Goal: Navigation & Orientation: Find specific page/section

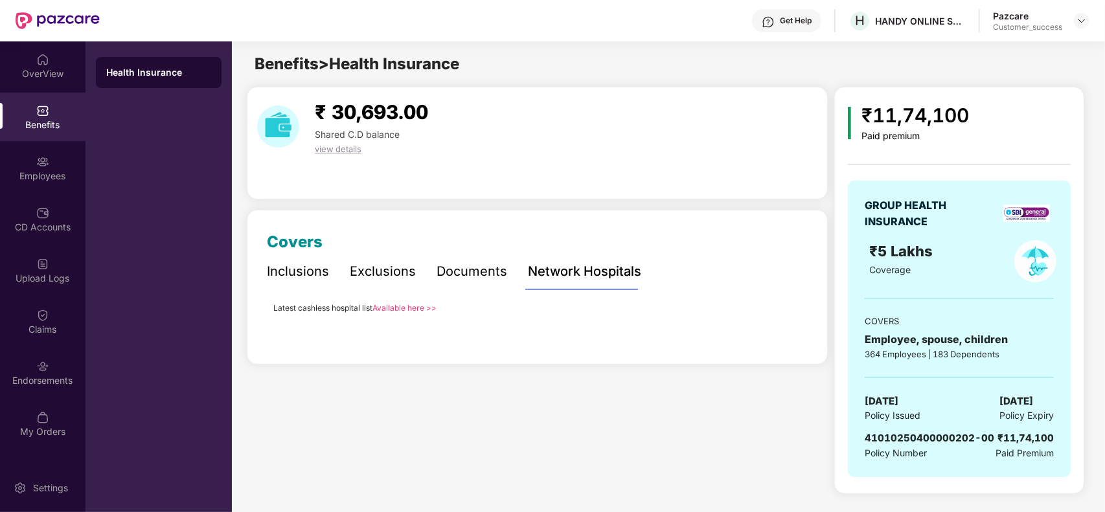
click at [1090, 18] on header "Get Help H HANDY ONLINE SOLUTIONS PRIVATE LIMITED Pazcare Customer_success" at bounding box center [552, 20] width 1105 height 41
click at [1082, 16] on img at bounding box center [1082, 21] width 10 height 10
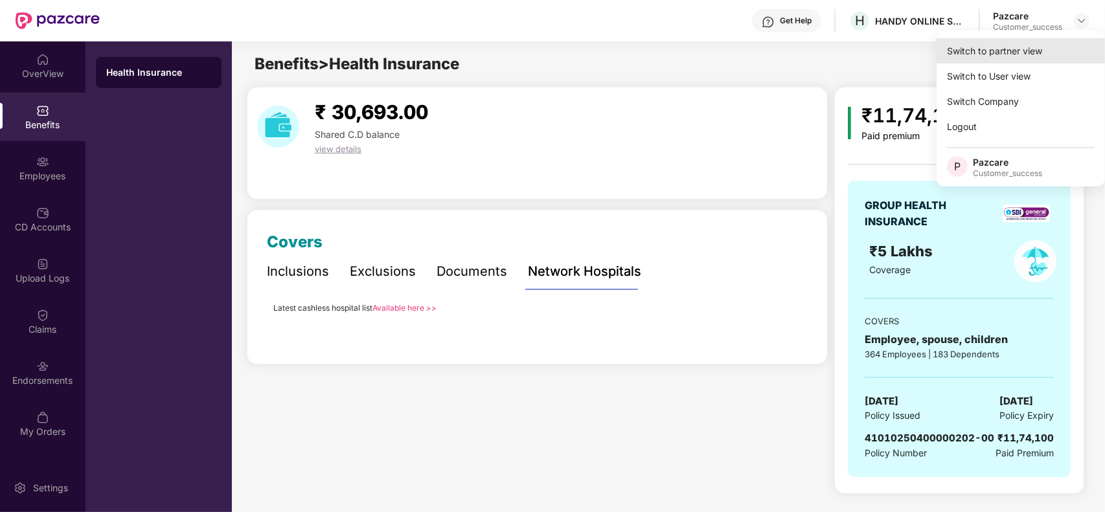
click at [1055, 54] on div "Switch to partner view" at bounding box center [1021, 50] width 168 height 25
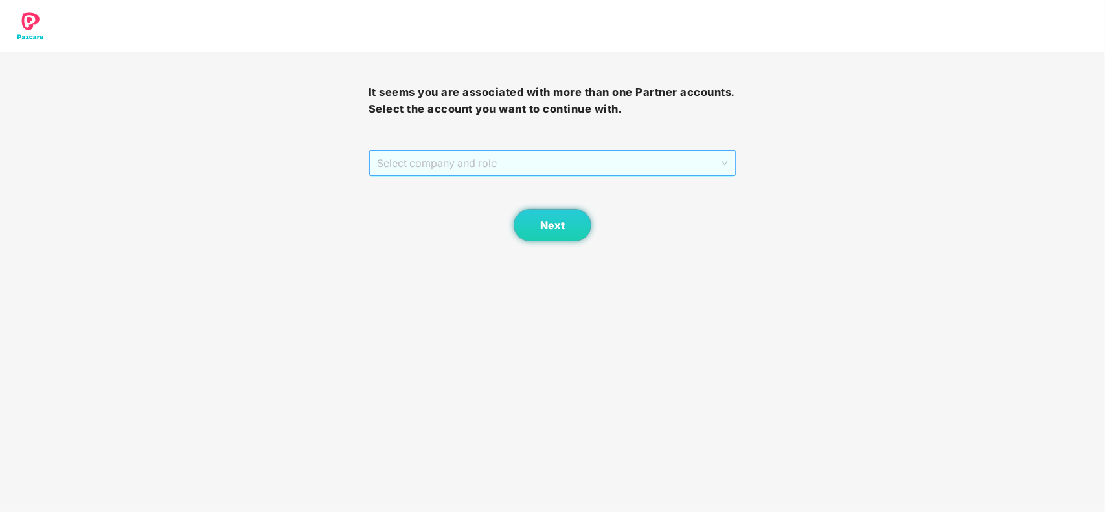
click at [664, 161] on span "Select company and role" at bounding box center [553, 163] width 352 height 25
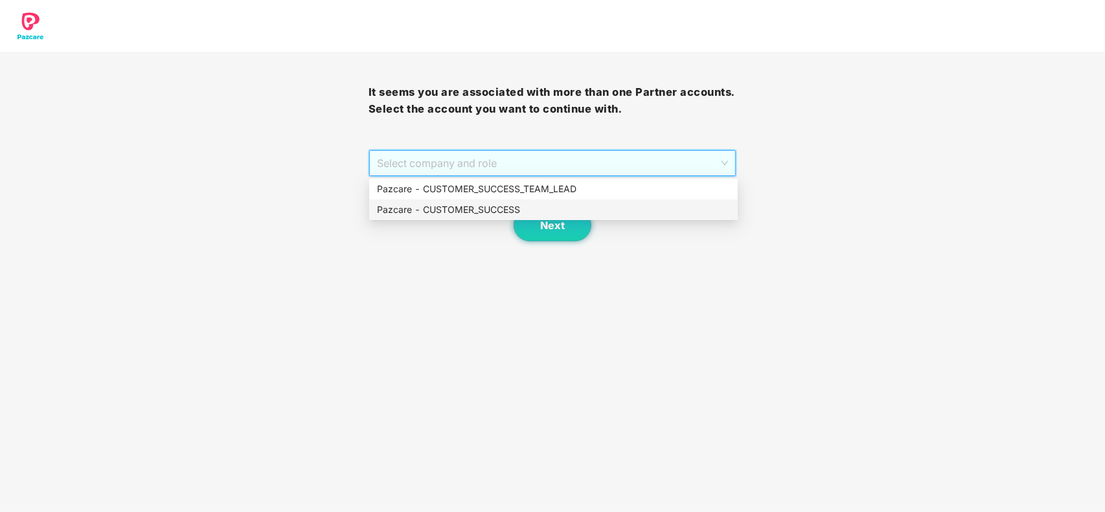
click at [526, 211] on div "Pazcare - CUSTOMER_SUCCESS" at bounding box center [553, 210] width 353 height 14
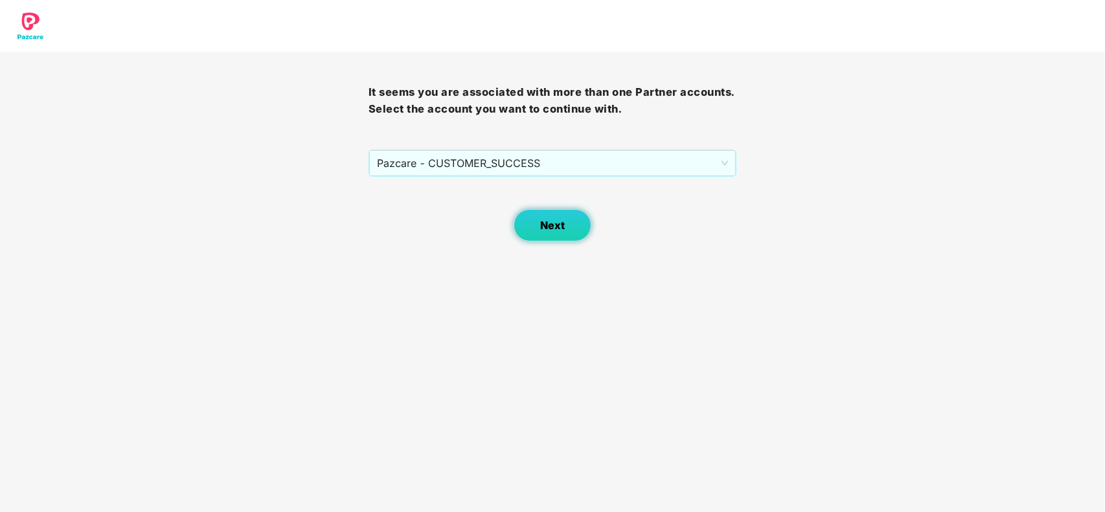
click at [533, 221] on button "Next" at bounding box center [553, 225] width 78 height 32
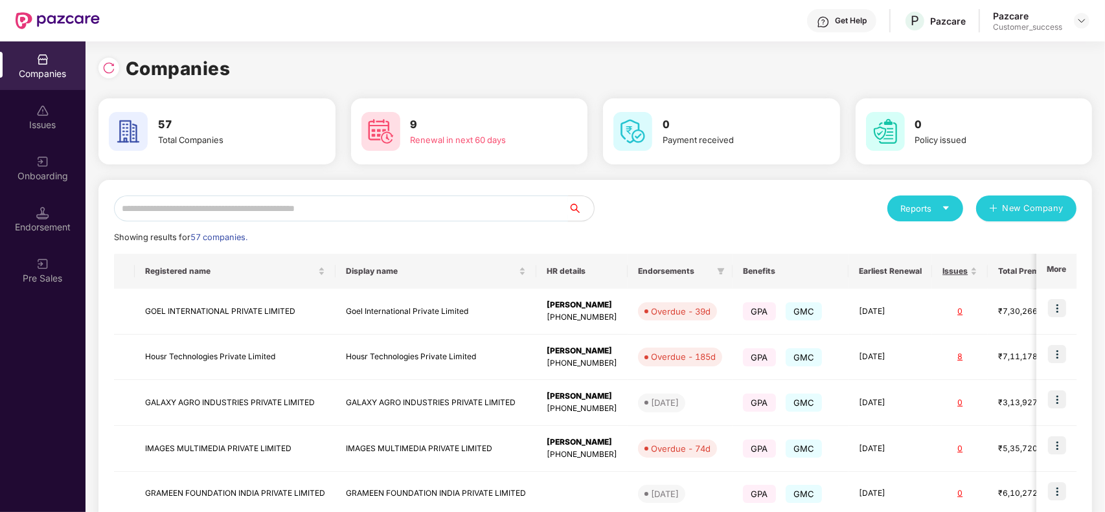
click at [431, 205] on input "text" at bounding box center [341, 209] width 454 height 26
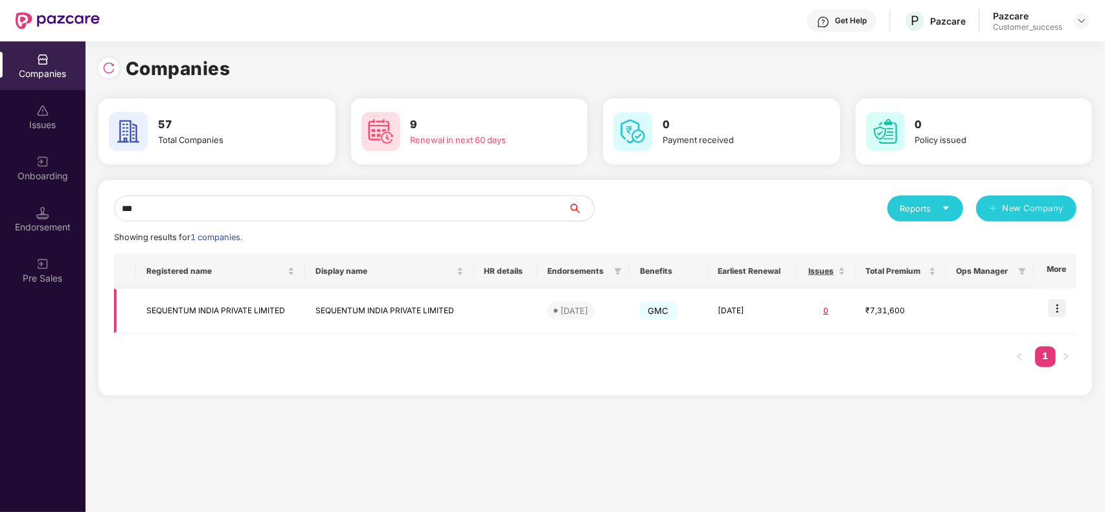
type input "***"
click at [1053, 302] on img at bounding box center [1057, 308] width 18 height 18
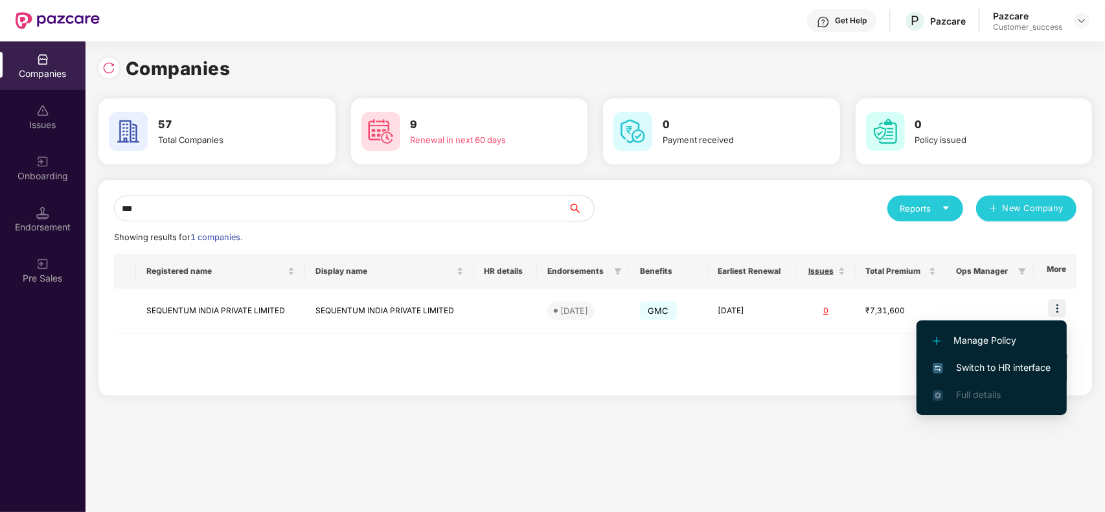
click at [1031, 371] on span "Switch to HR interface" at bounding box center [992, 368] width 118 height 14
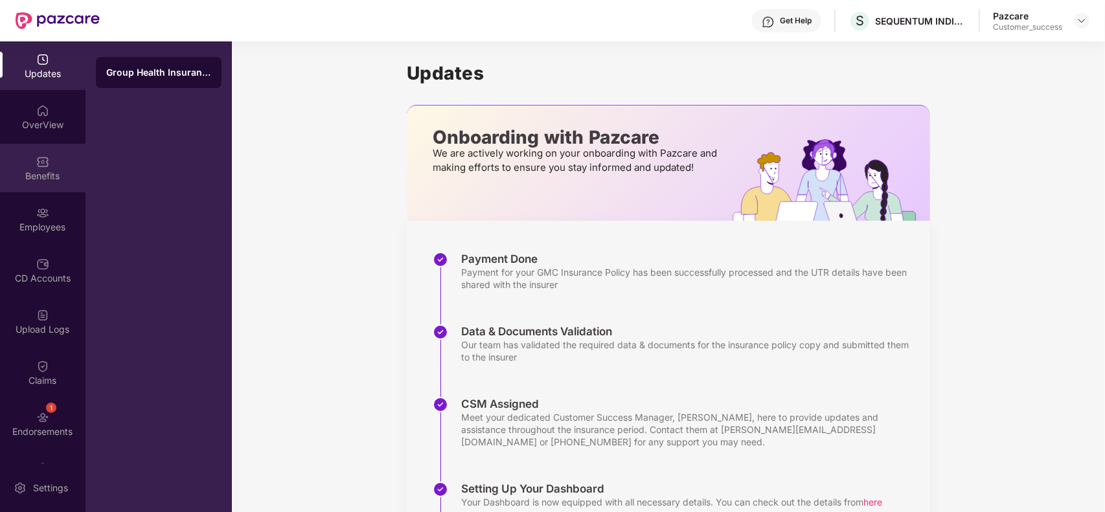
click at [20, 179] on div "Benefits" at bounding box center [43, 176] width 86 height 13
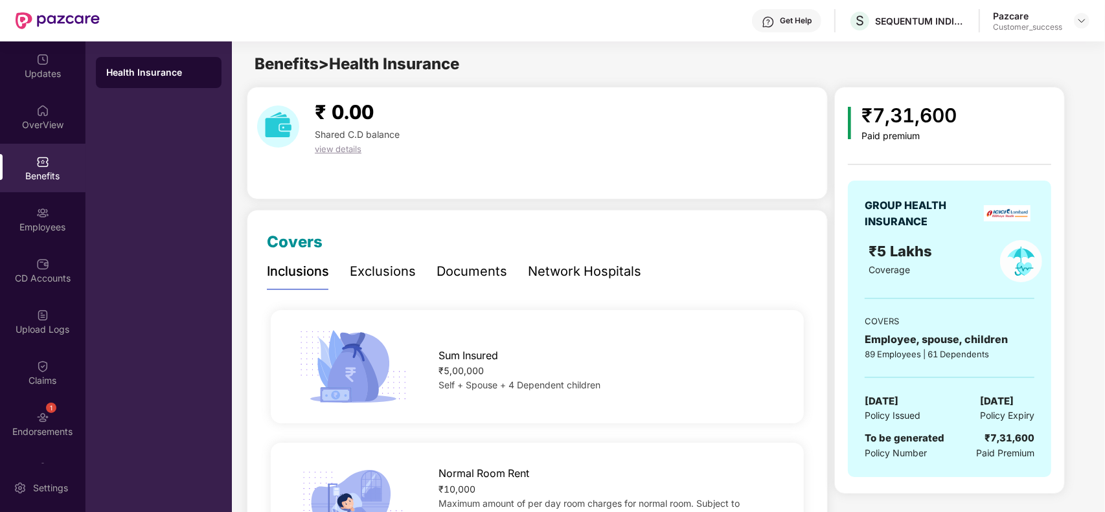
click at [902, 120] on div "₹7,31,600" at bounding box center [909, 115] width 95 height 30
click at [884, 117] on div "₹7,31,600" at bounding box center [909, 115] width 95 height 30
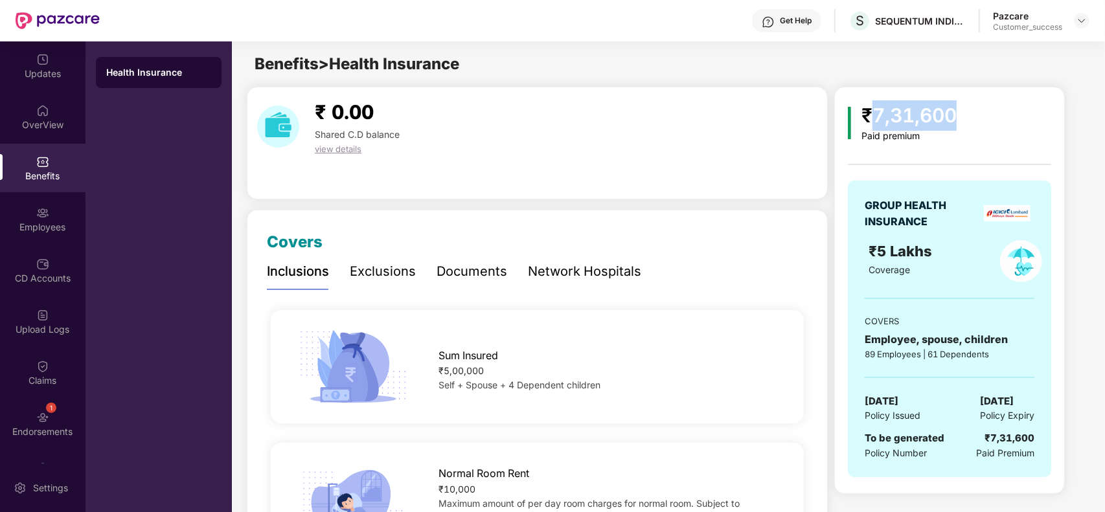
click at [884, 117] on div "₹7,31,600" at bounding box center [909, 115] width 95 height 30
click at [1081, 23] on img at bounding box center [1082, 21] width 10 height 10
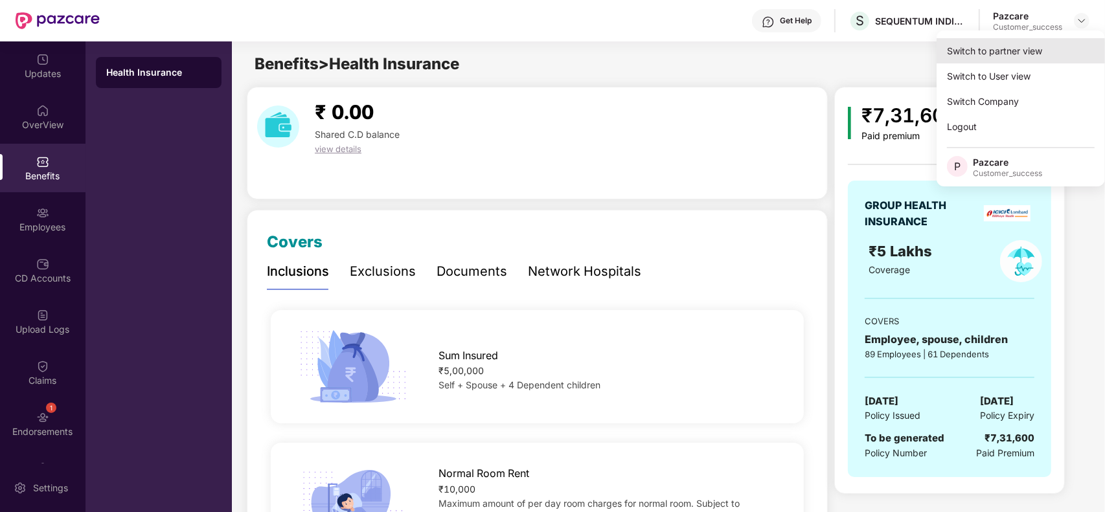
click at [1035, 49] on div "Switch to partner view" at bounding box center [1021, 50] width 168 height 25
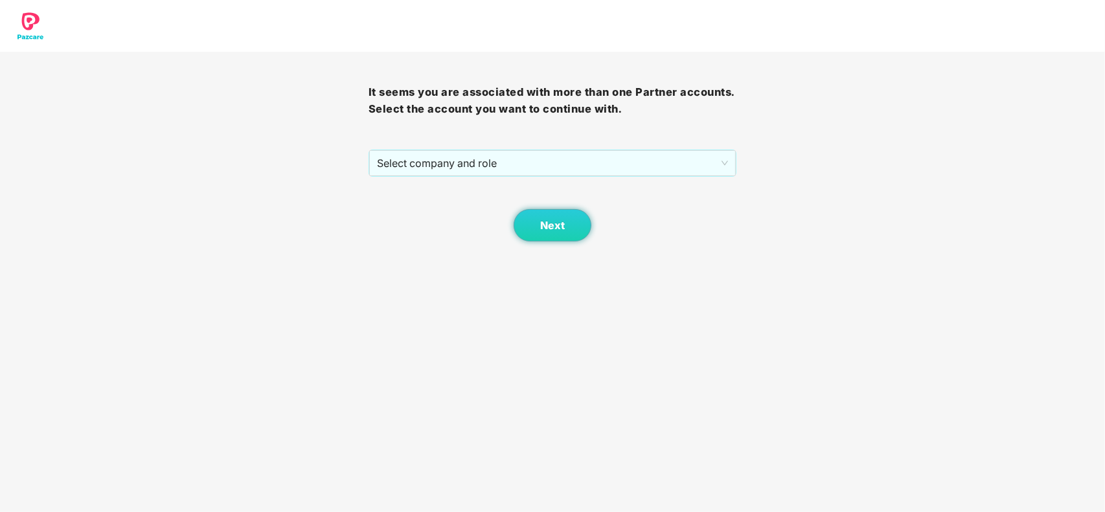
click at [617, 146] on div "It seems you are associated with more than one Partner accounts. Select the acc…" at bounding box center [553, 147] width 369 height 190
click at [584, 163] on span "Select company and role" at bounding box center [553, 163] width 352 height 25
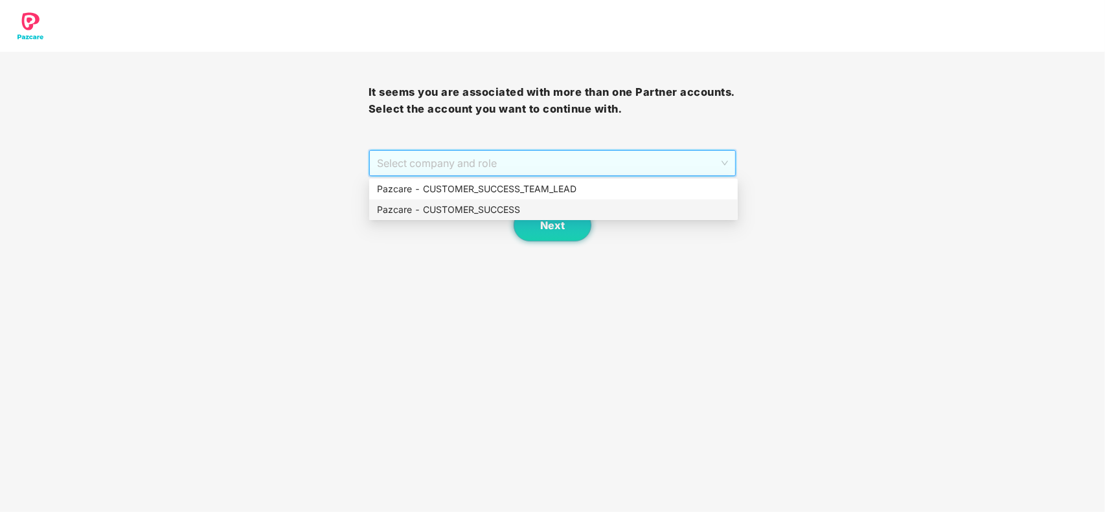
click at [478, 211] on div "Pazcare - CUSTOMER_SUCCESS" at bounding box center [553, 210] width 353 height 14
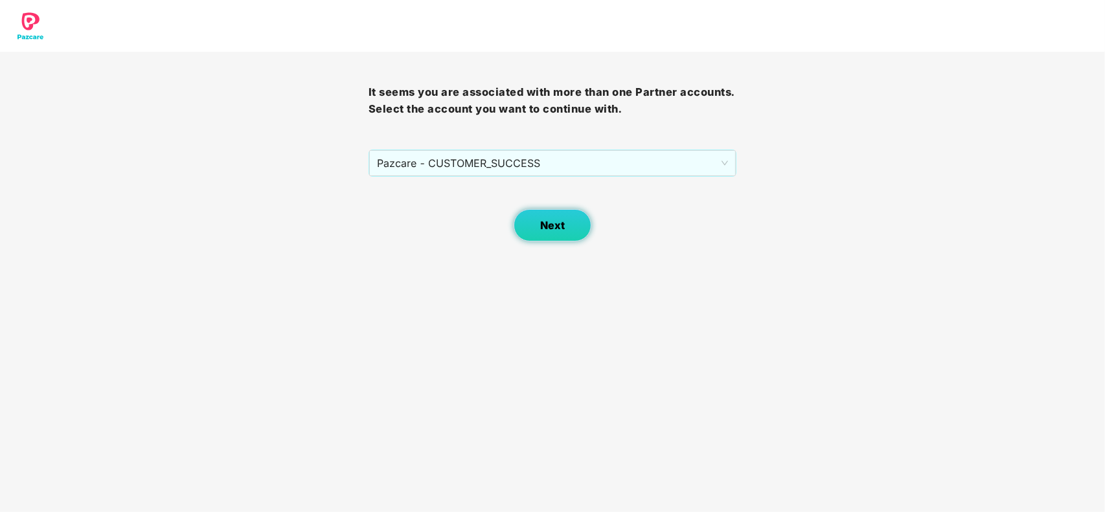
click at [529, 218] on button "Next" at bounding box center [553, 225] width 78 height 32
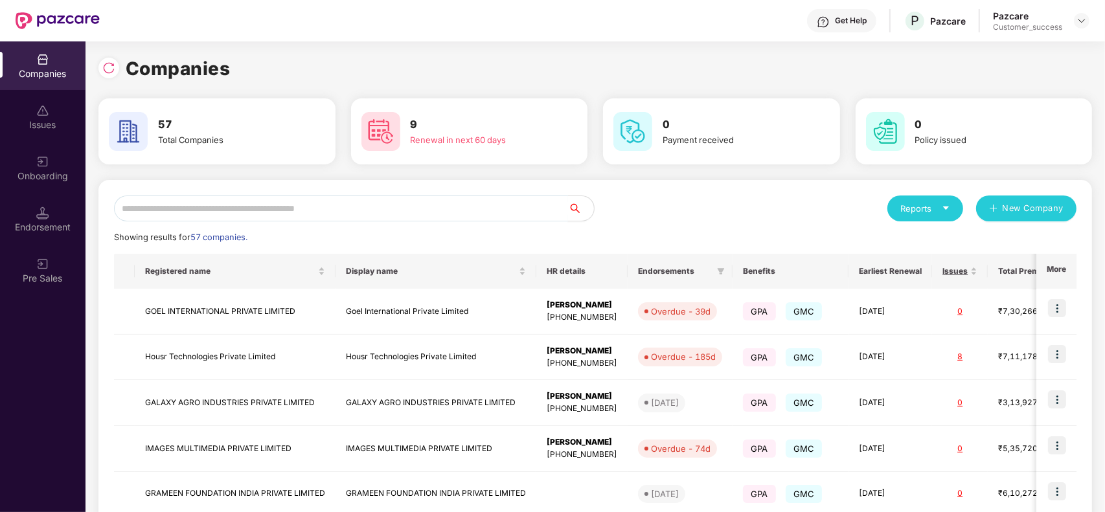
click at [410, 198] on input "text" at bounding box center [341, 209] width 454 height 26
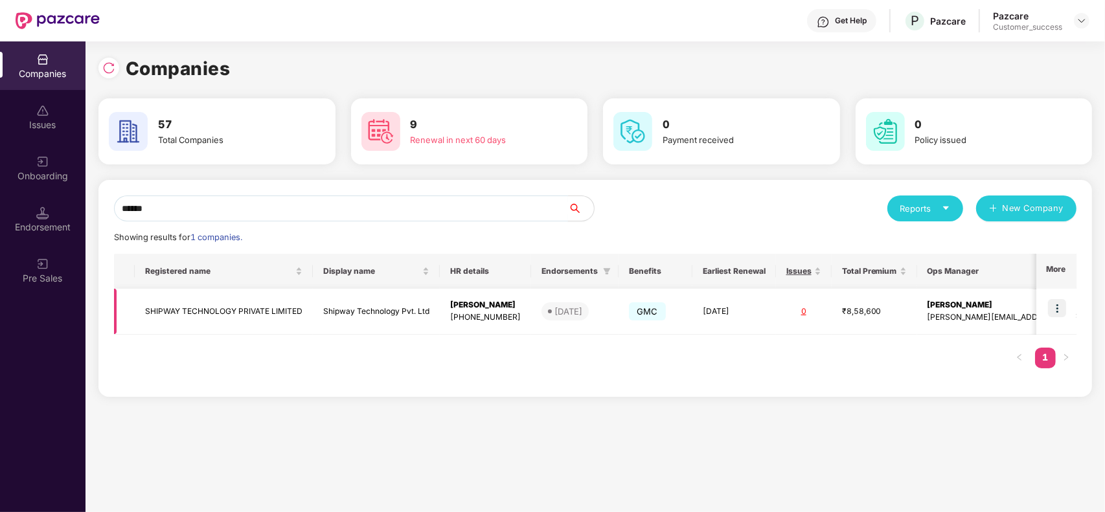
type input "******"
click at [1058, 311] on img at bounding box center [1057, 308] width 18 height 18
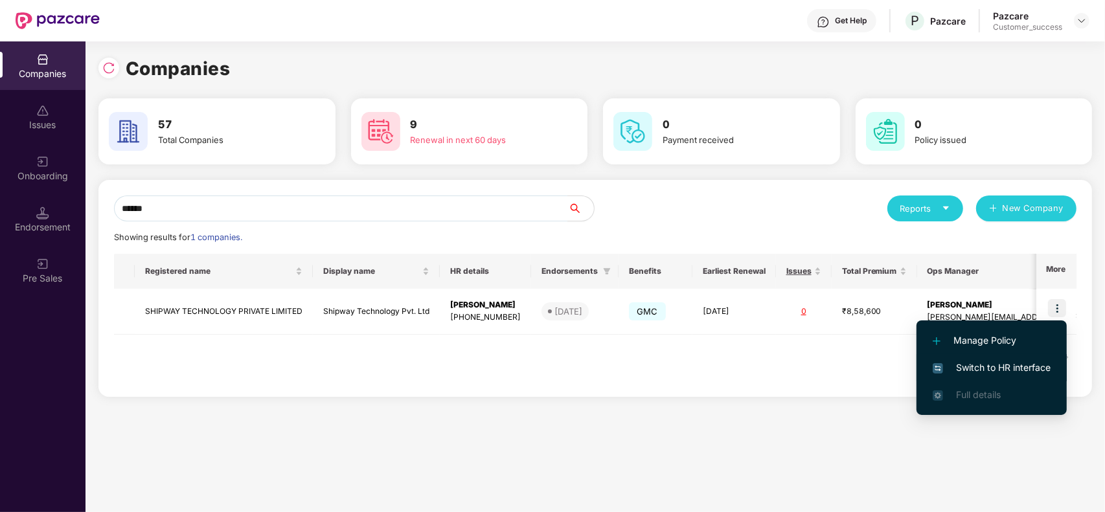
click at [993, 368] on span "Switch to HR interface" at bounding box center [992, 368] width 118 height 14
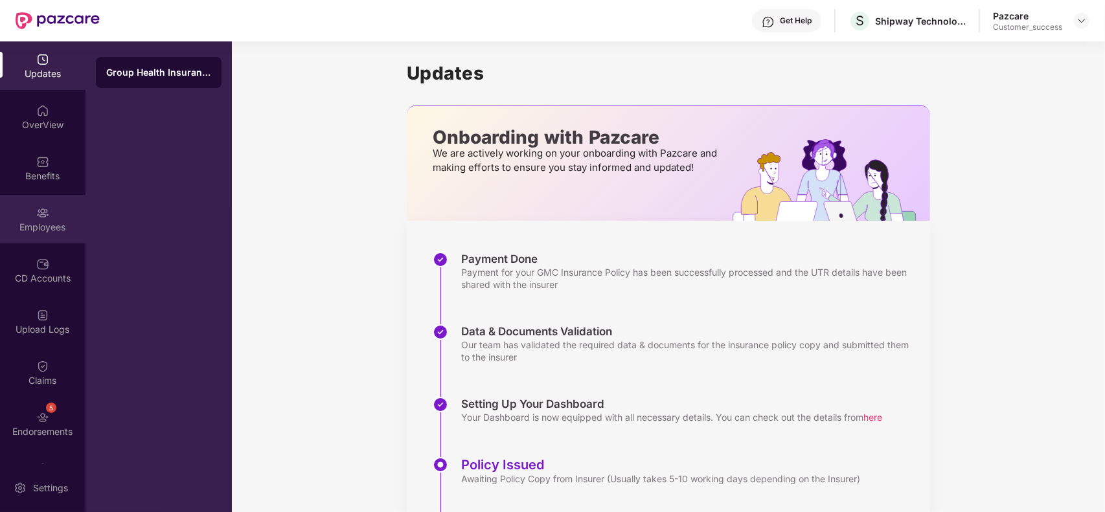
click at [37, 218] on img at bounding box center [42, 213] width 13 height 13
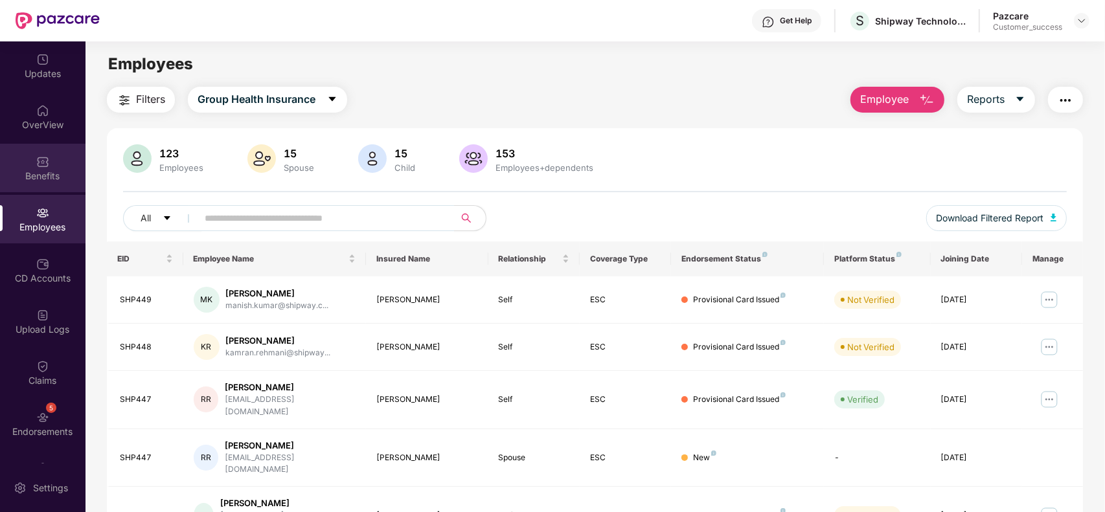
click at [18, 182] on div "Benefits" at bounding box center [43, 176] width 86 height 13
